Goal: Task Accomplishment & Management: Manage account settings

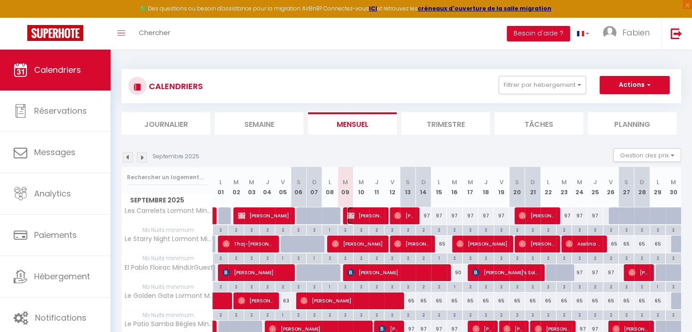
click at [369, 216] on span "Mouloud Yahiaoui" at bounding box center [365, 215] width 36 height 17
select select "OK"
select select "KO"
select select "0"
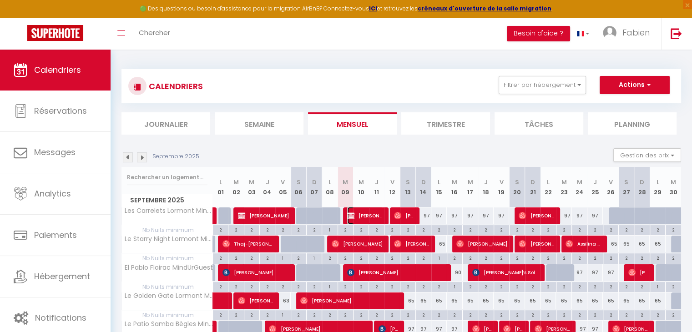
select select "1"
select select
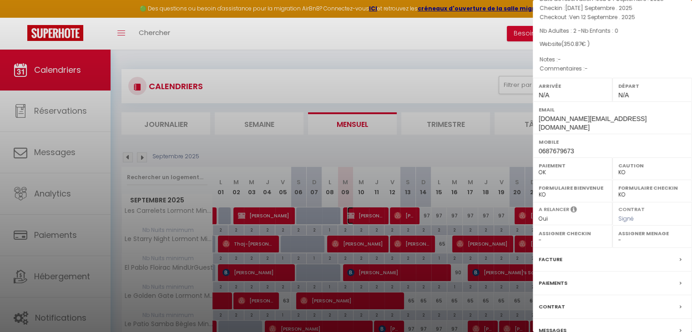
scroll to position [105, 0]
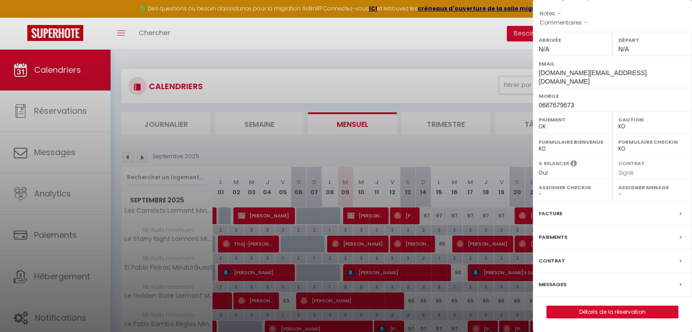
click at [554, 286] on label "Messages" at bounding box center [553, 285] width 28 height 10
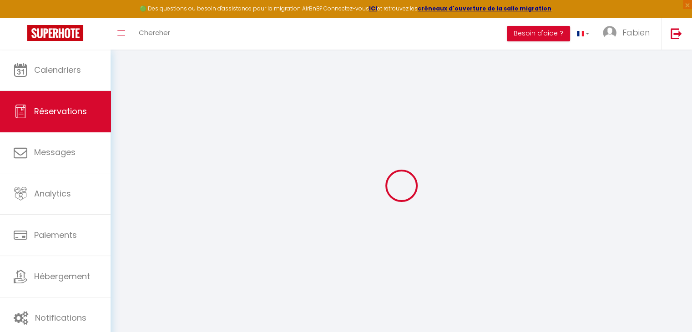
select select
checkbox input "false"
select select
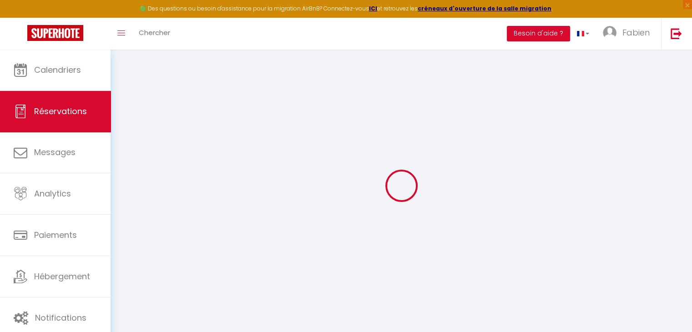
checkbox input "false"
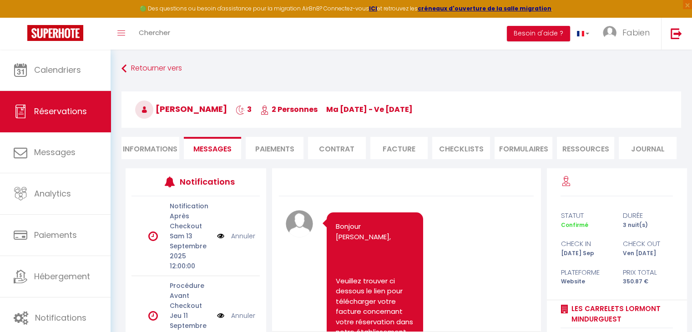
scroll to position [1777, 0]
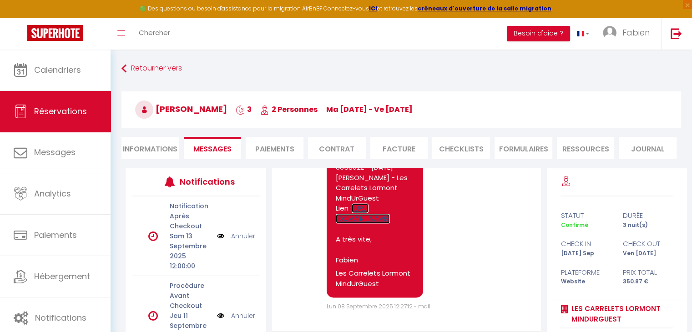
click at [359, 207] on link "https://superhote.com/applink/p/bVSLhuwe" at bounding box center [363, 213] width 54 height 20
click at [377, 204] on link "https://superhote.com/applink/p/bVSLhuwe" at bounding box center [363, 213] width 54 height 20
